Goal: Transaction & Acquisition: Purchase product/service

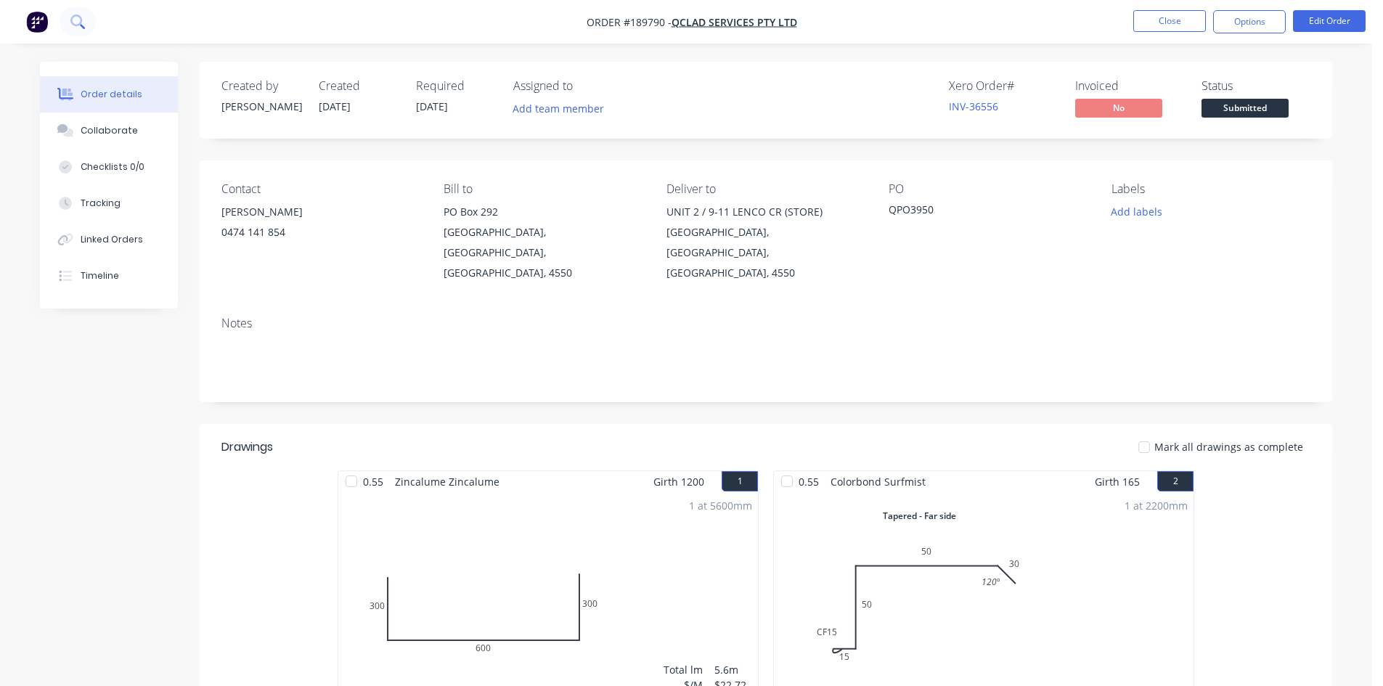
click at [78, 28] on icon at bounding box center [77, 22] width 14 height 14
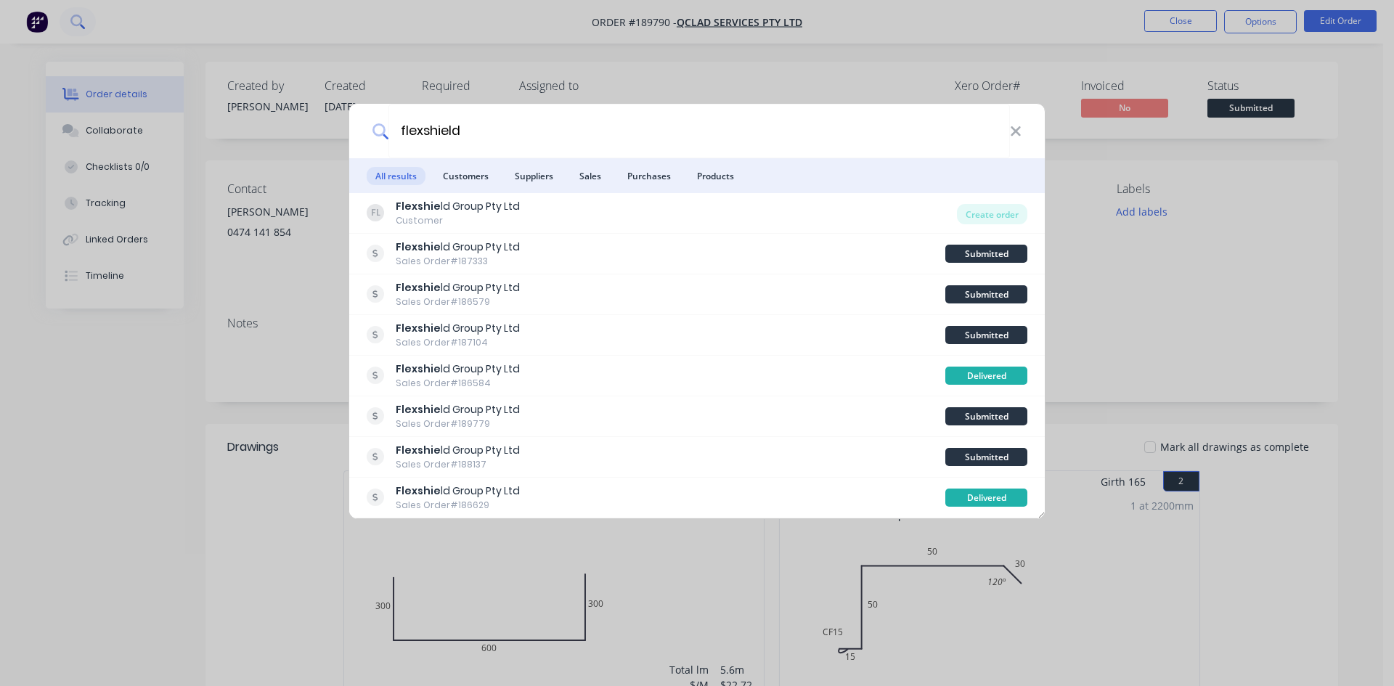
type input "flexshield"
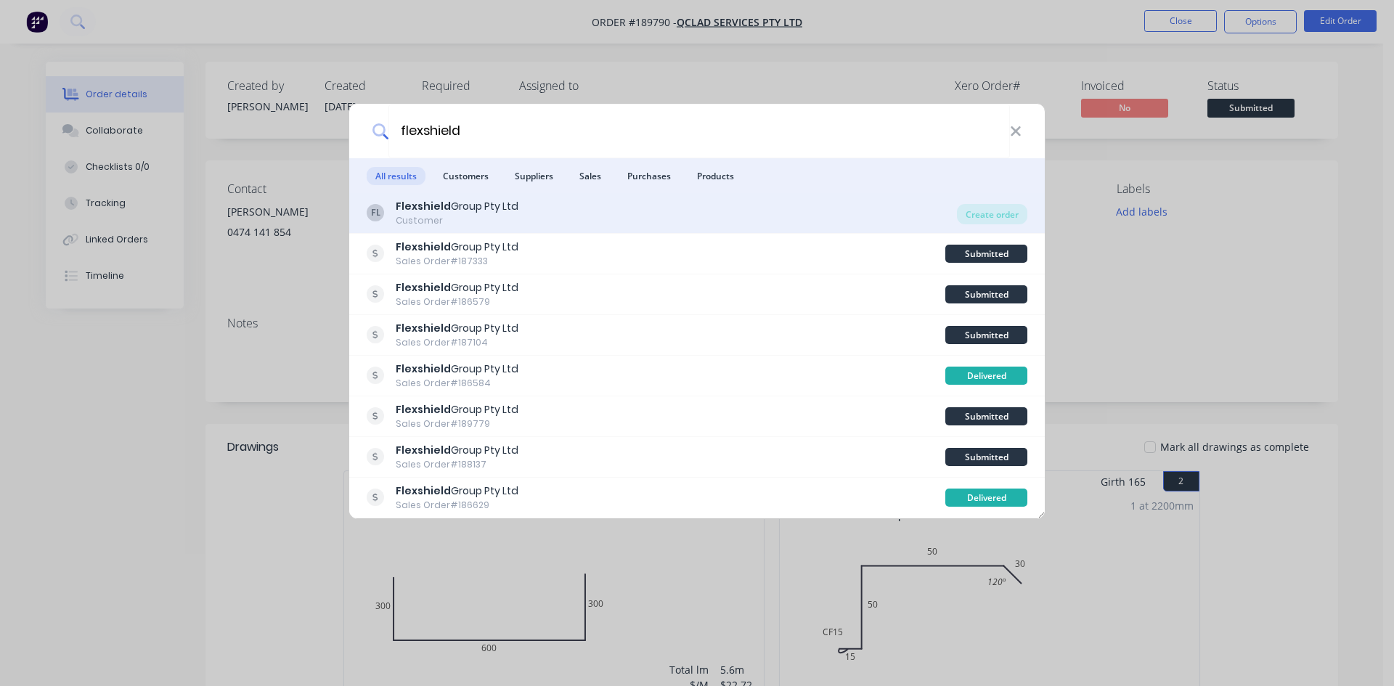
click at [572, 206] on div "FL Flexshield Group Pty Ltd Customer" at bounding box center [662, 213] width 590 height 28
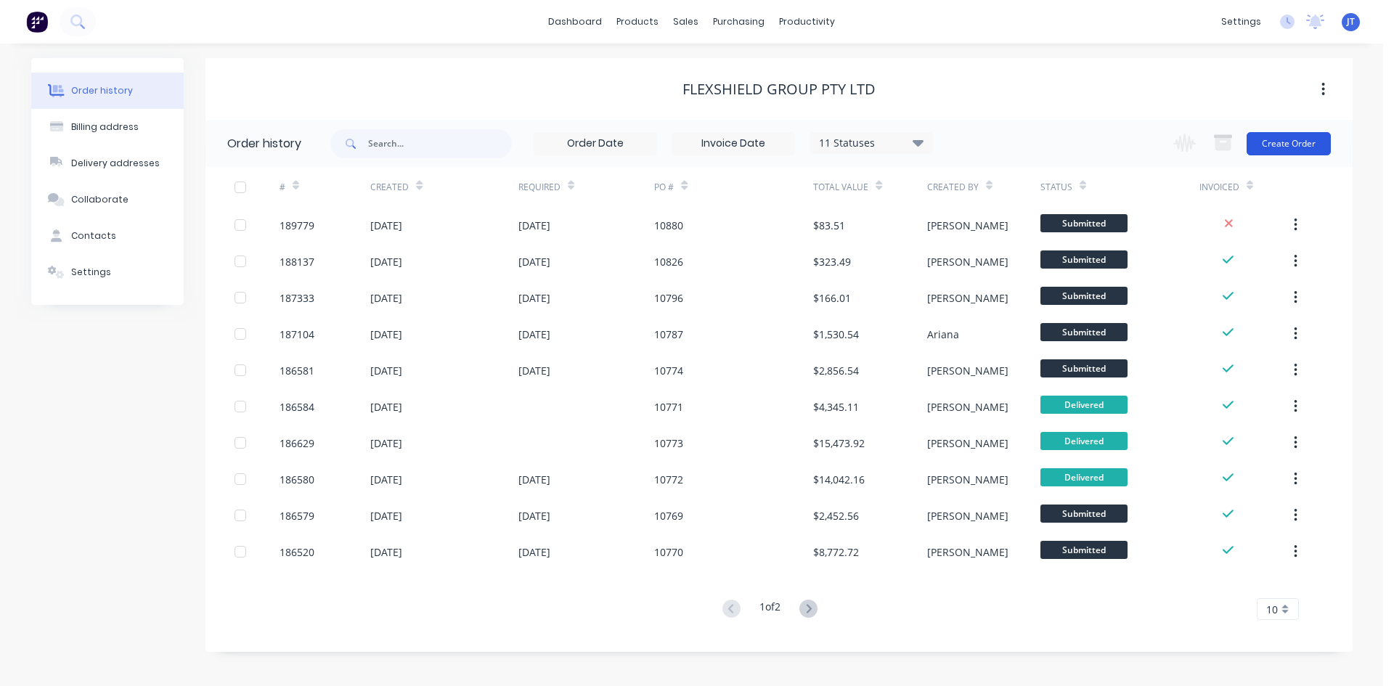
click at [1293, 142] on button "Create Order" at bounding box center [1289, 143] width 84 height 23
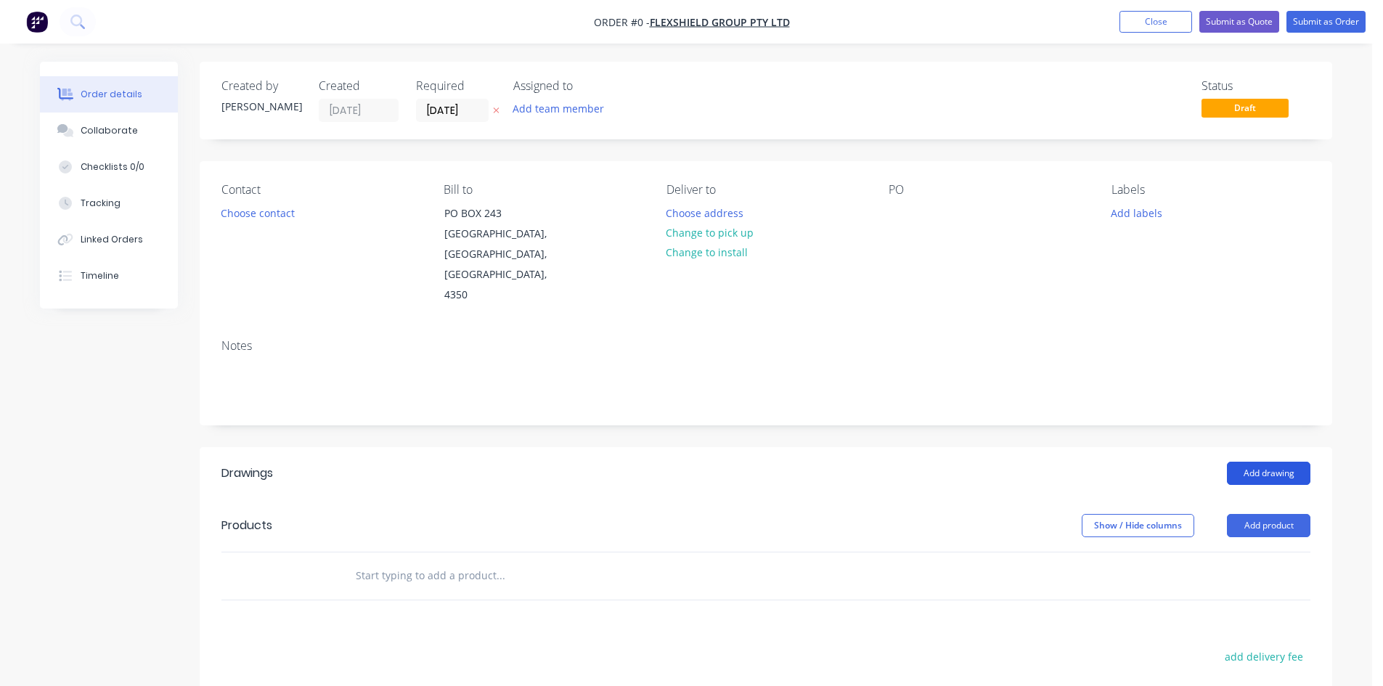
click at [1271, 462] on button "Add drawing" at bounding box center [1269, 473] width 84 height 23
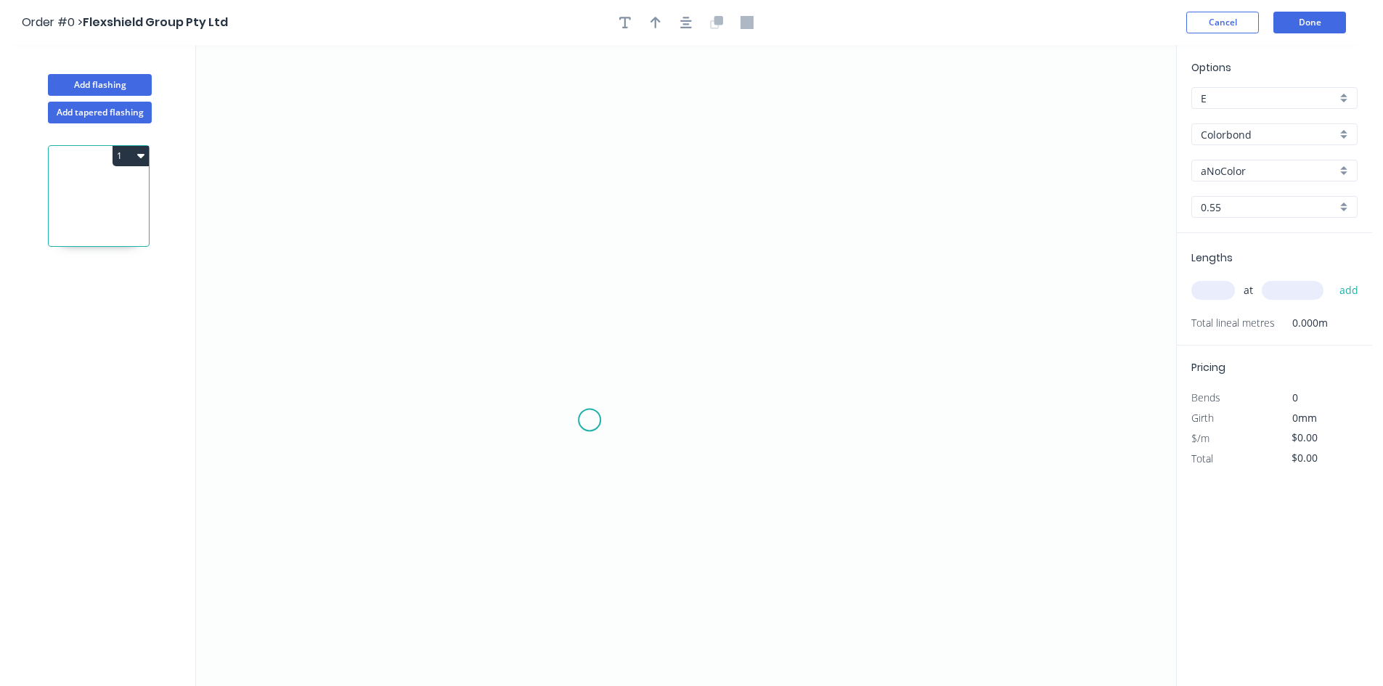
click at [588, 426] on icon "0" at bounding box center [686, 365] width 980 height 641
click at [597, 245] on icon "0" at bounding box center [686, 365] width 980 height 641
click at [808, 248] on icon "0 ?" at bounding box center [686, 365] width 980 height 641
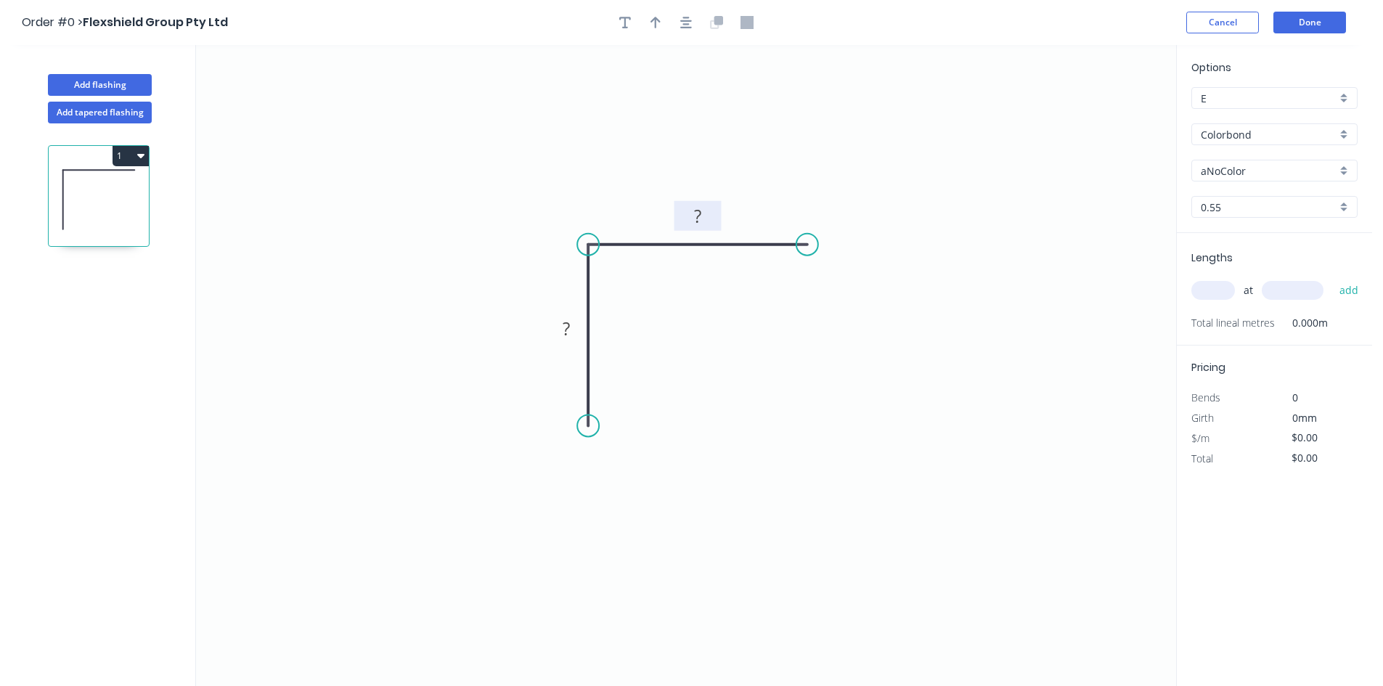
click at [705, 221] on rect at bounding box center [697, 217] width 29 height 20
type input "$8.00"
click at [1259, 138] on input "Colorbond" at bounding box center [1269, 134] width 136 height 15
click at [1265, 159] on div "Galvabond" at bounding box center [1274, 162] width 165 height 25
type input "Galvabond"
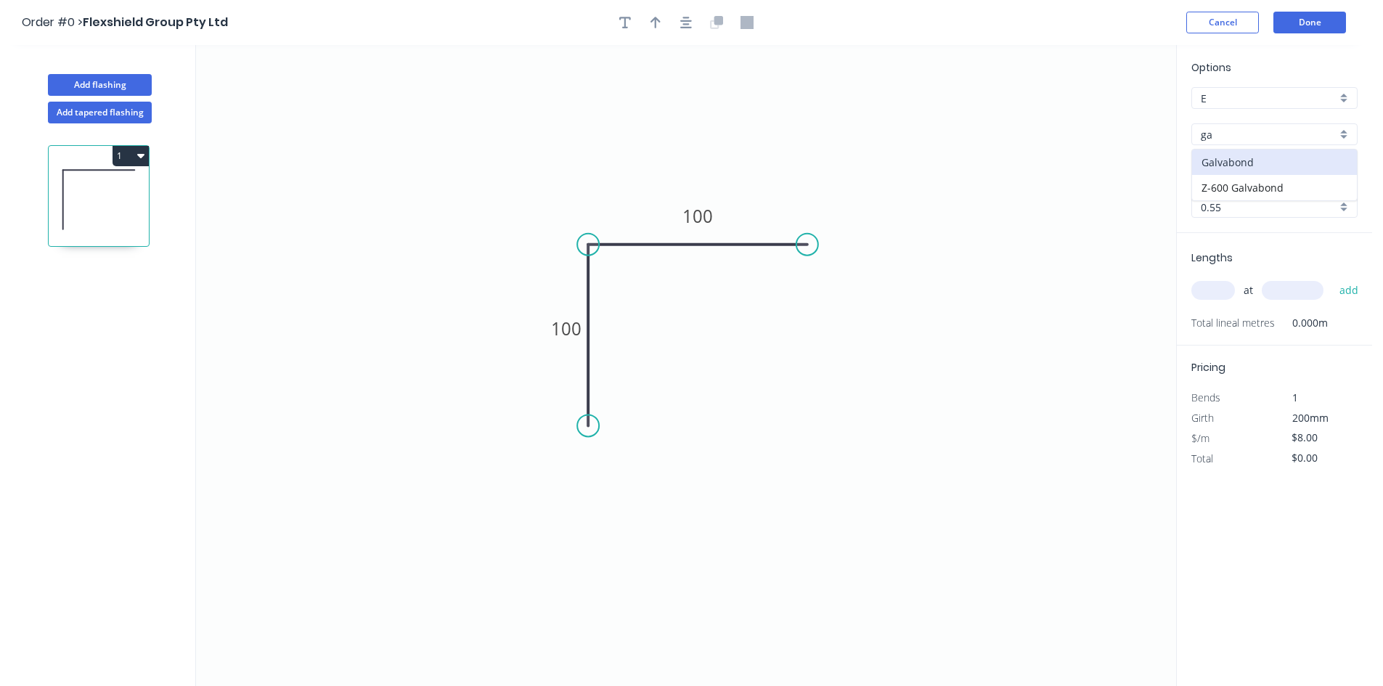
type input "Galvabond"
type input "$8.28"
click at [1245, 211] on input "0.55" at bounding box center [1269, 207] width 136 height 15
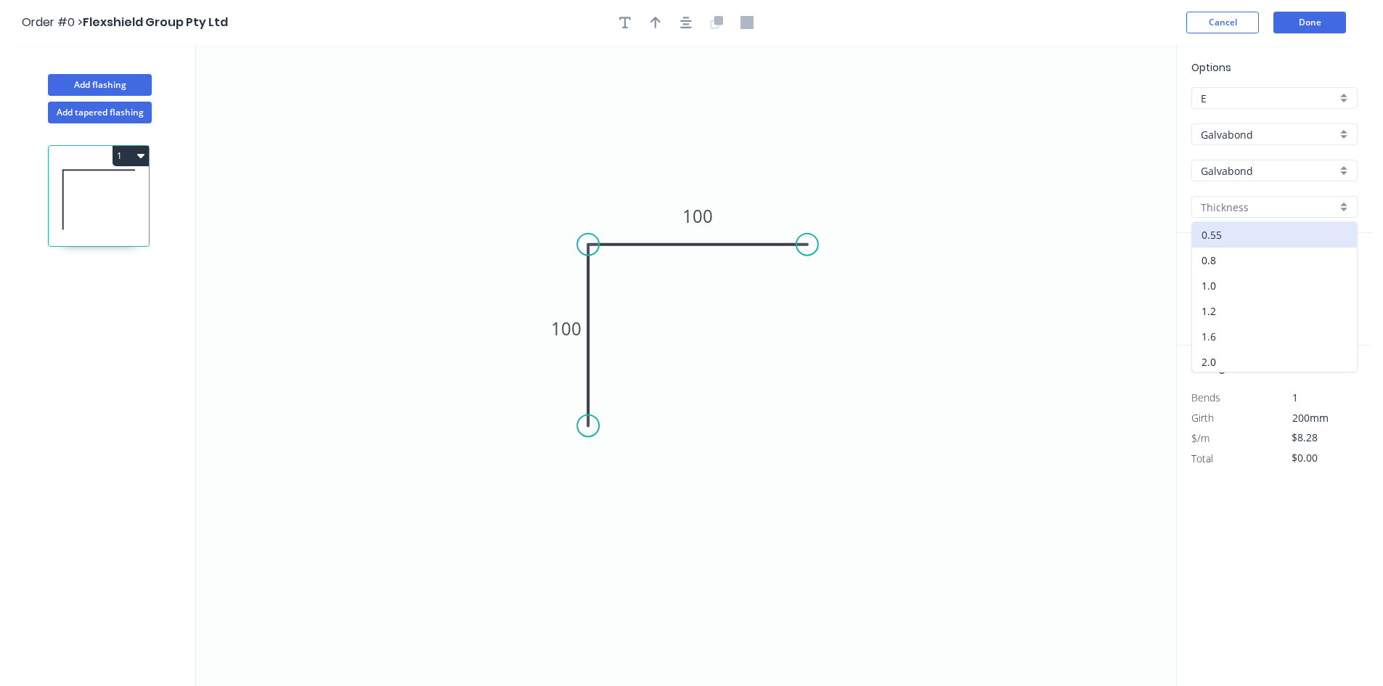
click at [1254, 332] on div "1.6" at bounding box center [1274, 336] width 165 height 25
type input "1.6"
type input "$18.63"
click at [1272, 94] on input "E" at bounding box center [1269, 98] width 136 height 15
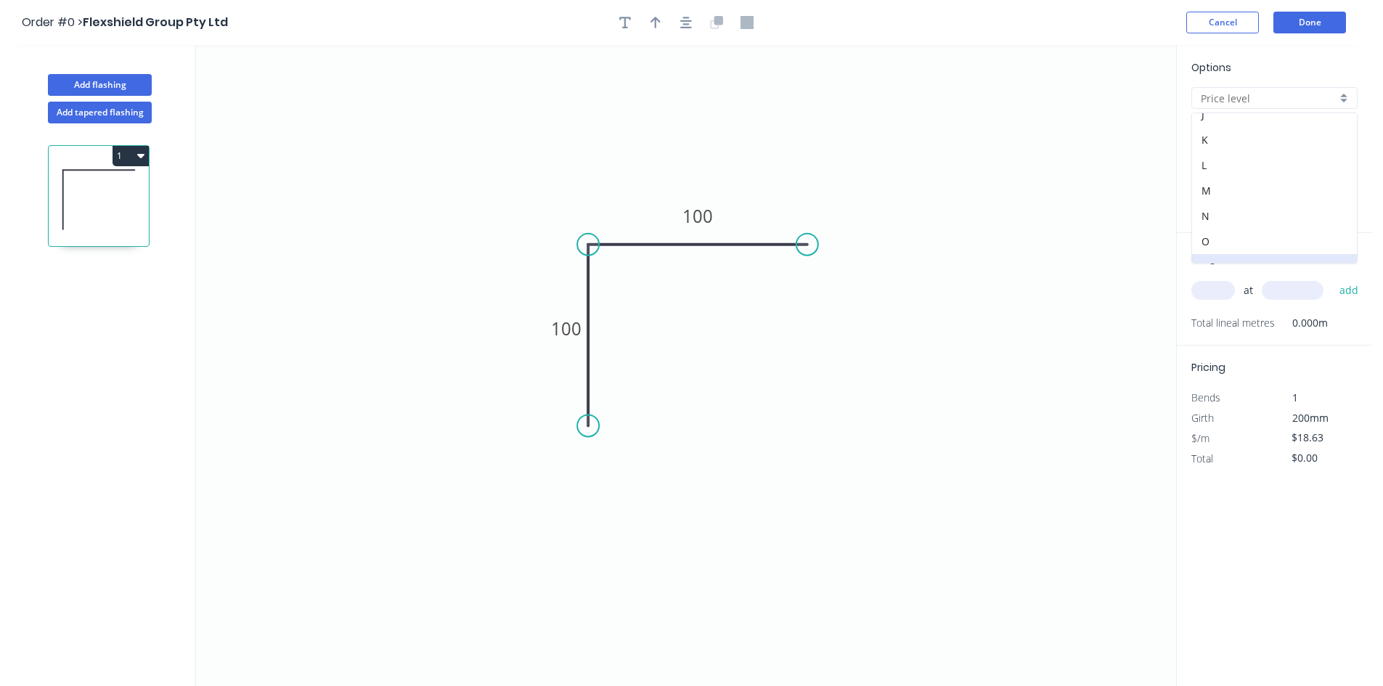
scroll to position [282, 0]
click at [1264, 169] on div "N" at bounding box center [1274, 173] width 165 height 25
type input "N"
click at [555, 336] on tspan "100" at bounding box center [566, 329] width 31 height 24
click at [555, 330] on tspan "175100" at bounding box center [566, 329] width 61 height 24
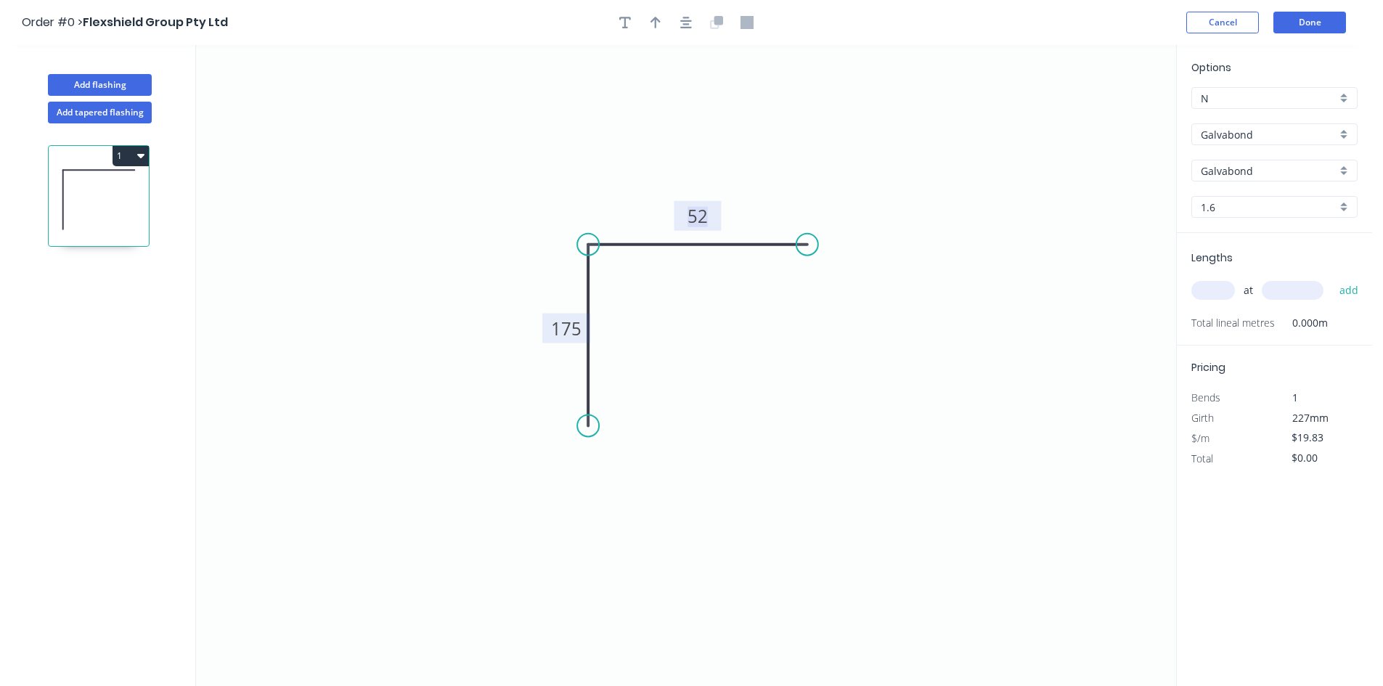
click at [567, 328] on tspan "175" at bounding box center [566, 329] width 31 height 24
type input "$19.83"
